Goal: Information Seeking & Learning: Learn about a topic

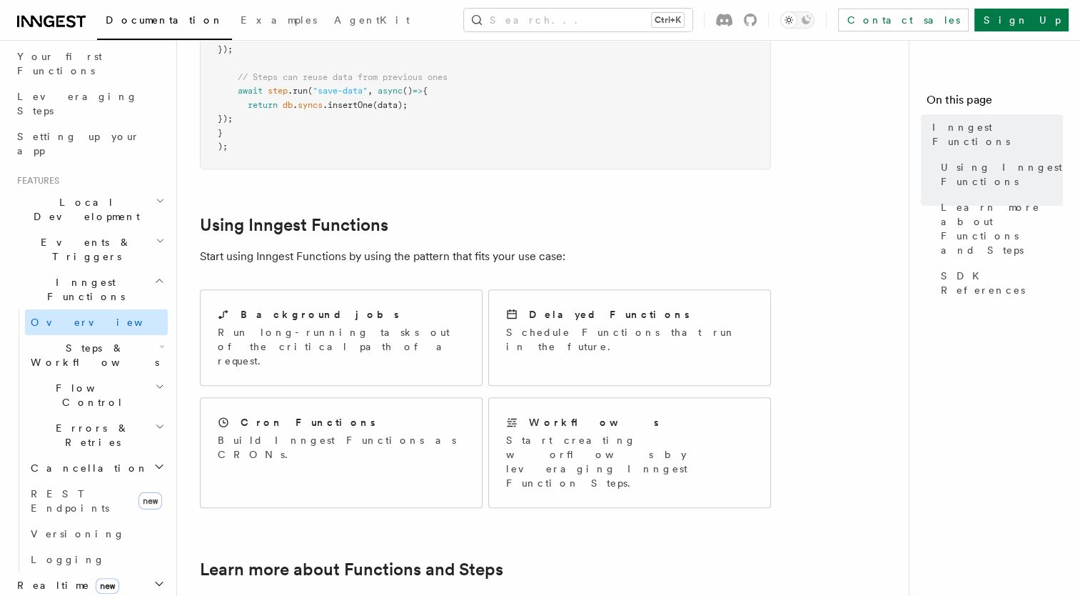
scroll to position [189, 0]
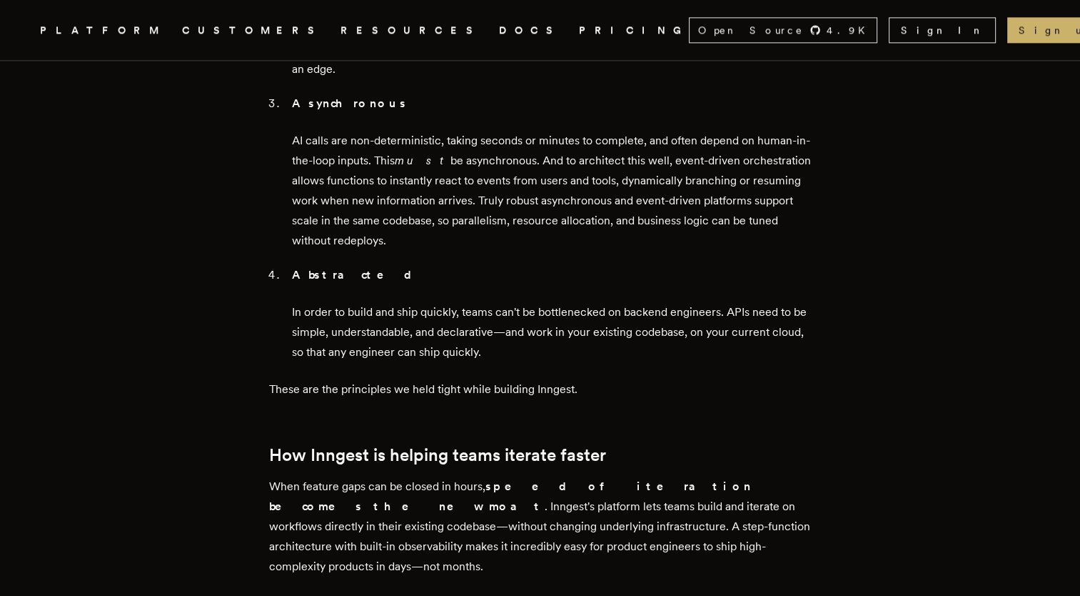
scroll to position [1881, 0]
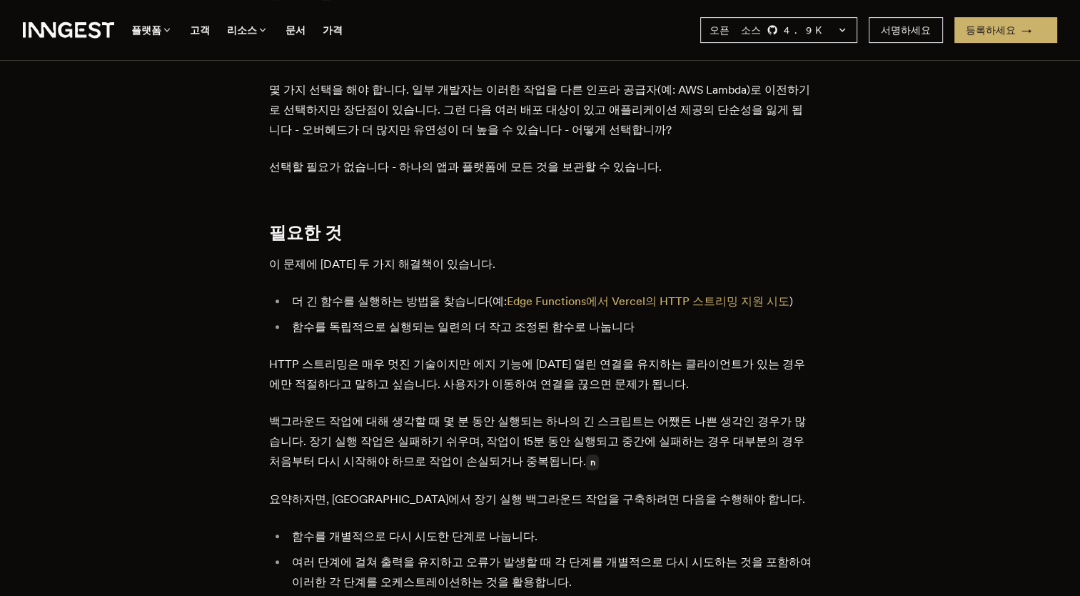
scroll to position [638, 0]
drag, startPoint x: 417, startPoint y: 278, endPoint x: 438, endPoint y: 288, distance: 22.7
click at [438, 291] on li "더 긴 함수를 실행하는 방법을 찾습니다(예: Edge Functions에서 Vercel의 HTTP 스트리밍 지원 시도 )" at bounding box center [550, 301] width 524 height 20
drag, startPoint x: 438, startPoint y: 288, endPoint x: 448, endPoint y: 301, distance: 16.9
click at [448, 301] on ul "더 긴 함수를 실행하는 방법을 찾습니다(예: Edge Functions에서 Vercel의 HTTP 스트리밍 지원 시도 ) 함수를 독립적으로 실…" at bounding box center [540, 314] width 543 height 46
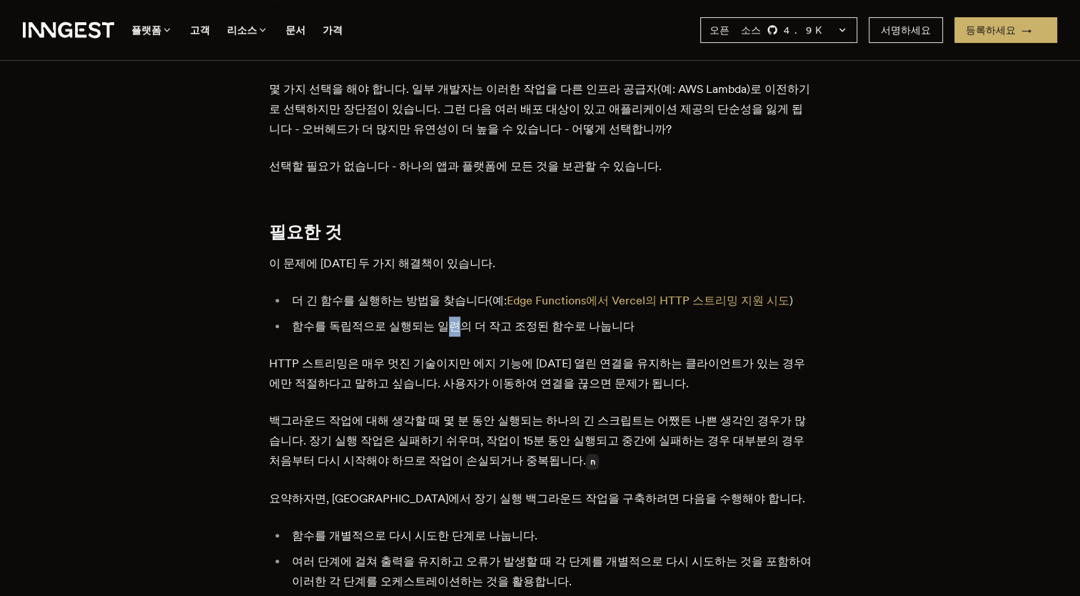
click at [452, 316] on li "함수를 독립적으로 실행되는 일련의 더 작고 조정된 함수로 나눕니다" at bounding box center [550, 326] width 524 height 20
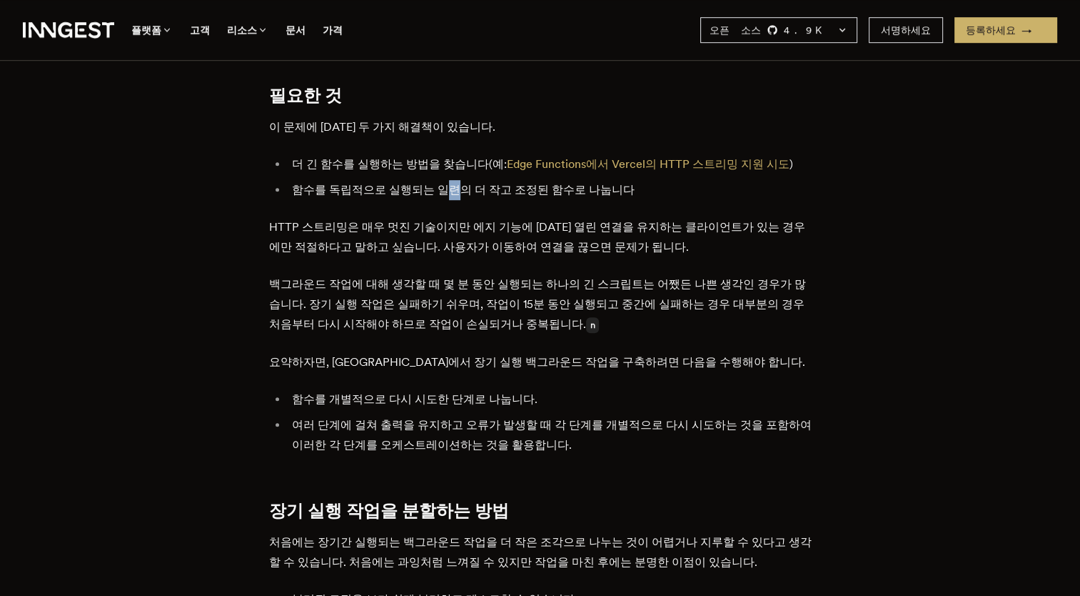
scroll to position [775, 0]
click at [452, 305] on font "백그라운드 작업에 대해 생각할 때 몇 분 동안 실행되는 하나의 긴 스크립트는 어쨌든 나쁜 생각인 경우가 많습니다. 장기 실행 작업은 실패하기 …" at bounding box center [537, 303] width 537 height 54
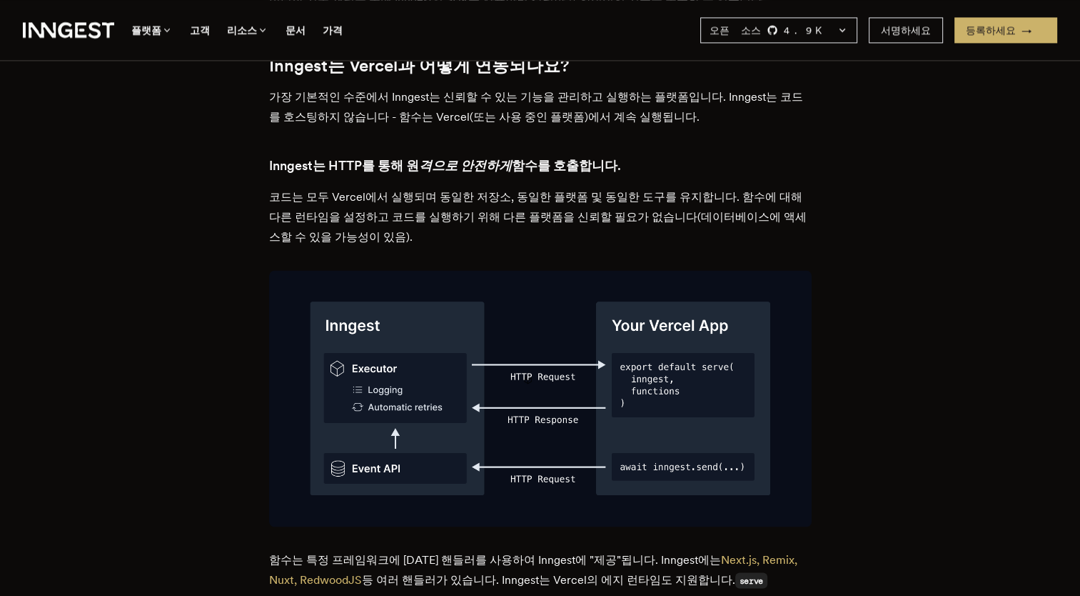
scroll to position [2352, 0]
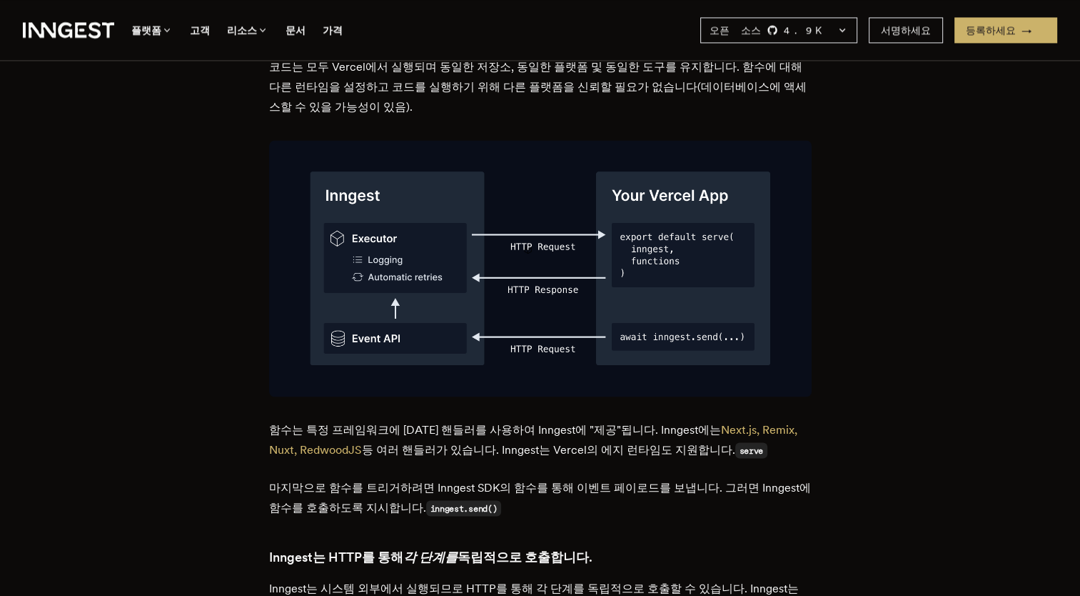
click at [528, 309] on img at bounding box center [540, 268] width 543 height 256
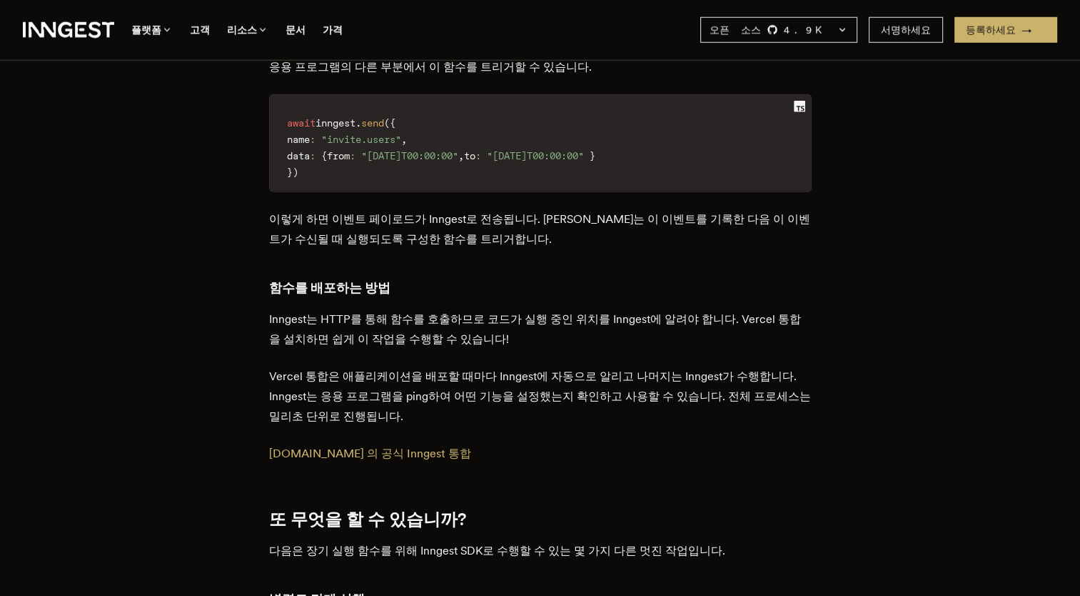
scroll to position [4013, 0]
drag, startPoint x: 533, startPoint y: 387, endPoint x: 414, endPoint y: 345, distance: 126.5
click at [414, 366] on p "Vercel 통합은 애플리케이션을 배포할 때마다 Inngest에 자동으로 알리고 나머지는 Inngest가 수행합니다. Inngest는 응용 프…" at bounding box center [540, 396] width 543 height 60
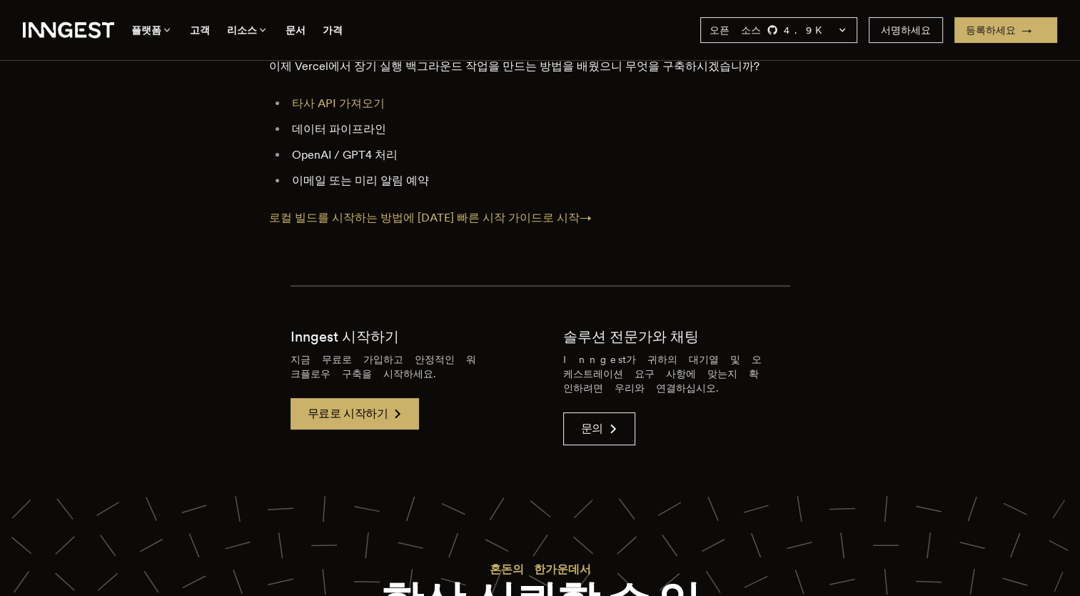
scroll to position [5922, 0]
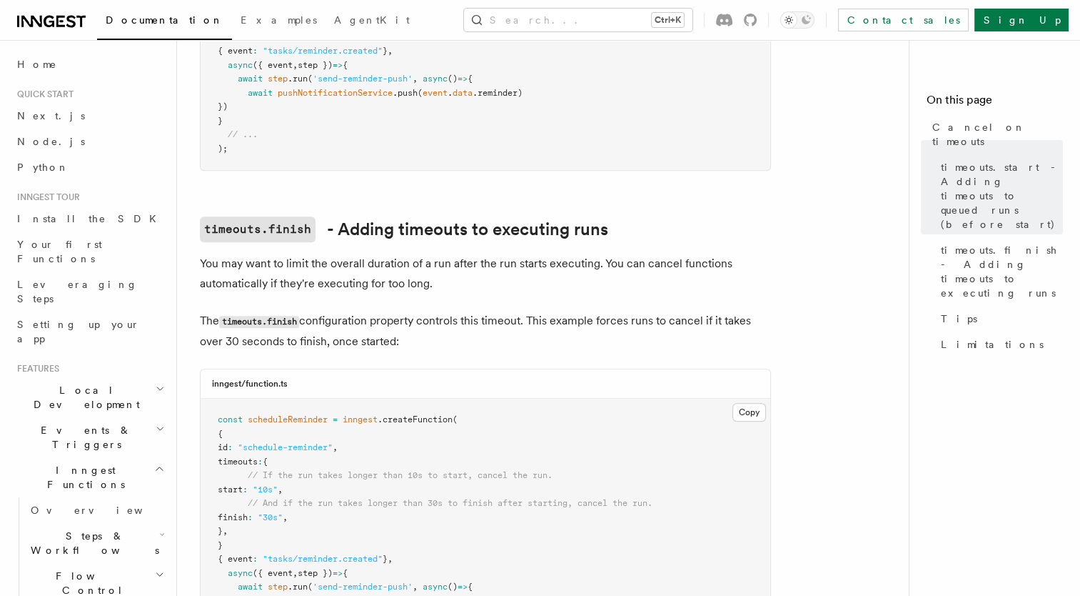
scroll to position [655, 0]
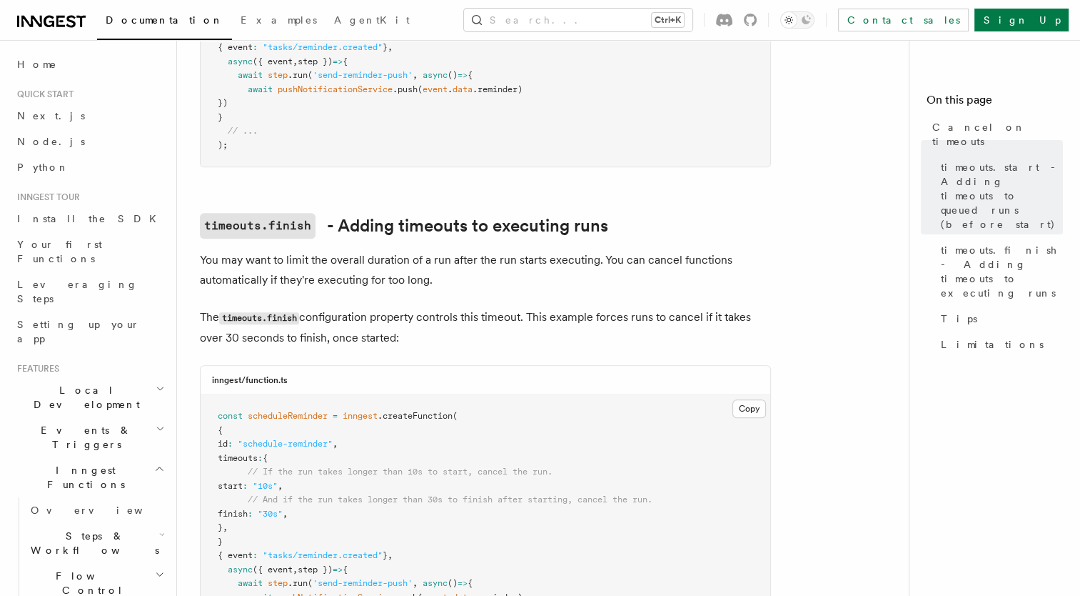
drag, startPoint x: 0, startPoint y: 0, endPoint x: 554, endPoint y: 336, distance: 647.8
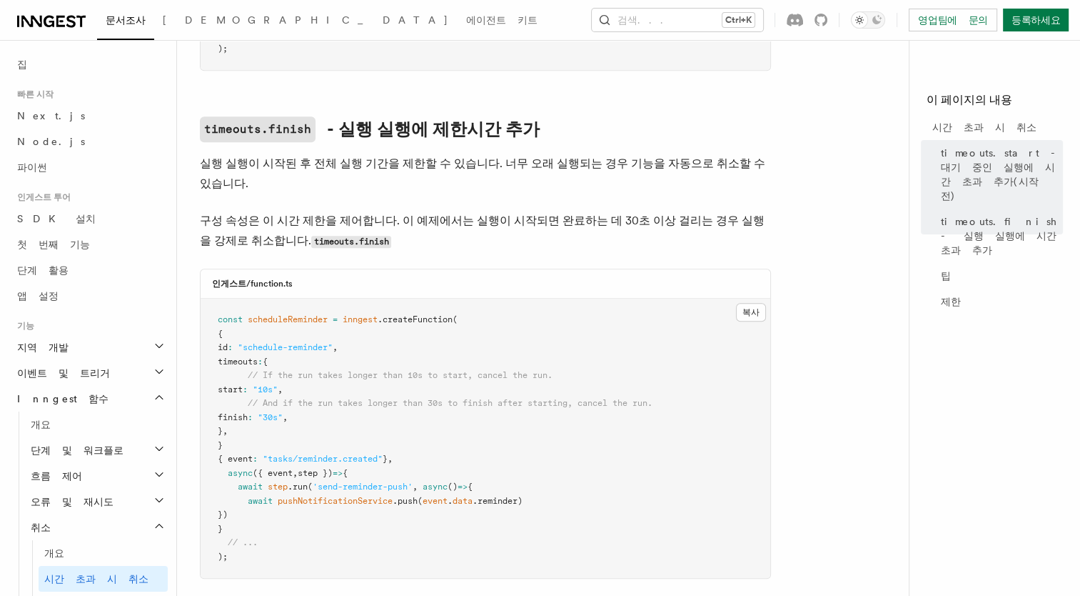
scroll to position [732, 0]
click at [281, 130] on code "timeouts.finish" at bounding box center [258, 129] width 116 height 26
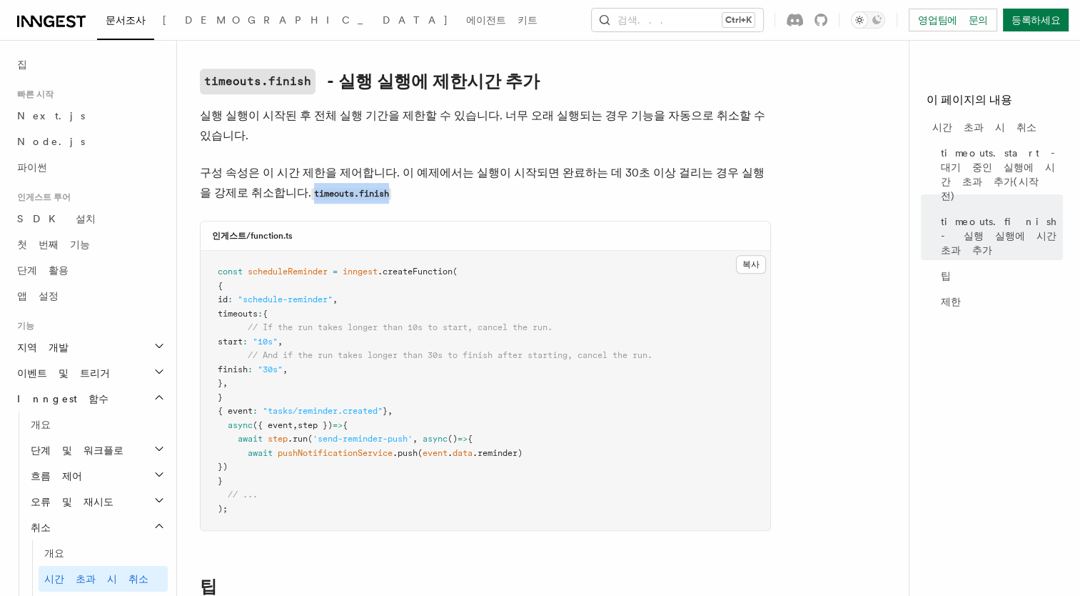
drag, startPoint x: 357, startPoint y: 200, endPoint x: 256, endPoint y: 197, distance: 100.7
click at [256, 197] on p "구성 속성은 이 시간 제한을 제어합니다. 이 예제에서는 실행이 시작되면 완료하는 데 30초 이상 걸리는 경우 실행을 강제로 취소합니다. tim…" at bounding box center [485, 183] width 571 height 41
copy code "timeouts.finish"
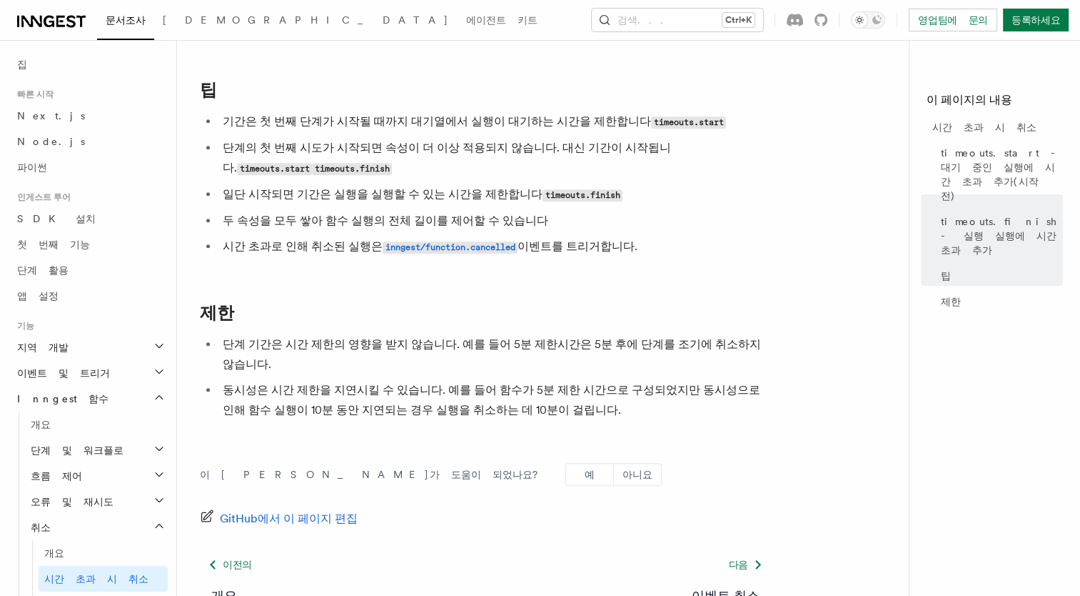
scroll to position [1279, 0]
